Goal: Use online tool/utility

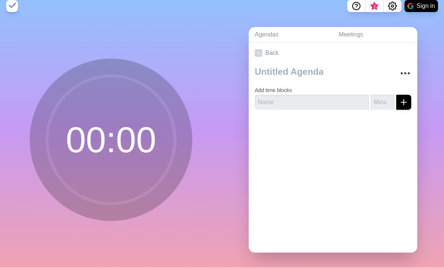
scroll to position [24, 0]
click at [410, 95] on button "submit" at bounding box center [403, 102] width 15 height 15
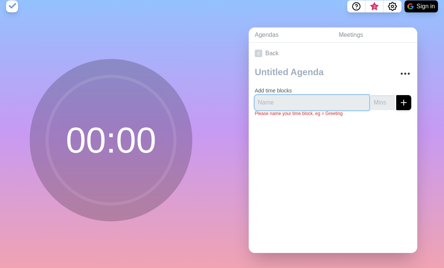
click at [343, 95] on input "text" at bounding box center [312, 102] width 114 height 15
type input "1"
click at [410, 95] on button "submit" at bounding box center [403, 102] width 15 height 15
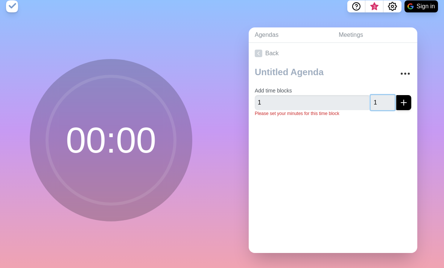
scroll to position [20, 0]
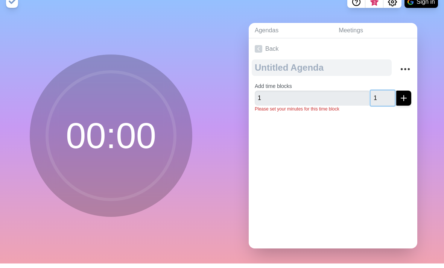
type input "1"
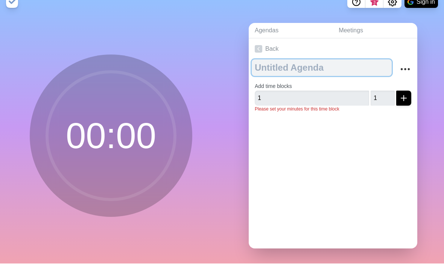
click at [391, 64] on textarea at bounding box center [322, 72] width 140 height 17
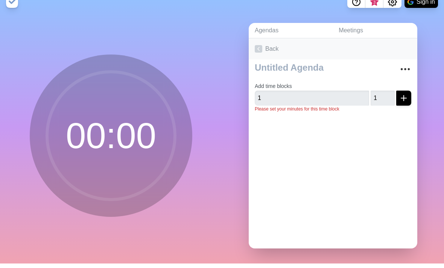
click at [260, 50] on icon at bounding box center [259, 54] width 8 height 8
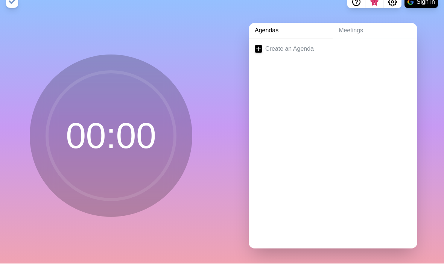
scroll to position [24, 0]
